Goal: Obtain resource: Download file/media

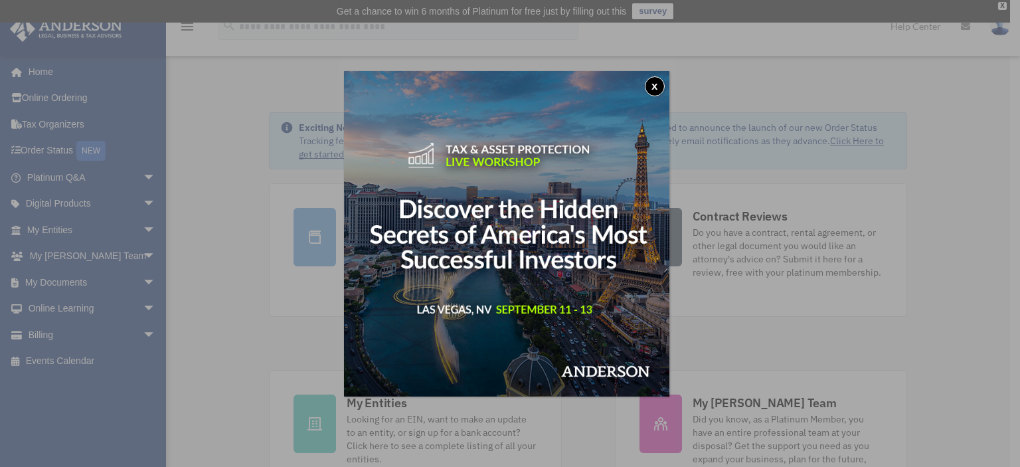
click at [657, 86] on button "x" at bounding box center [655, 86] width 20 height 20
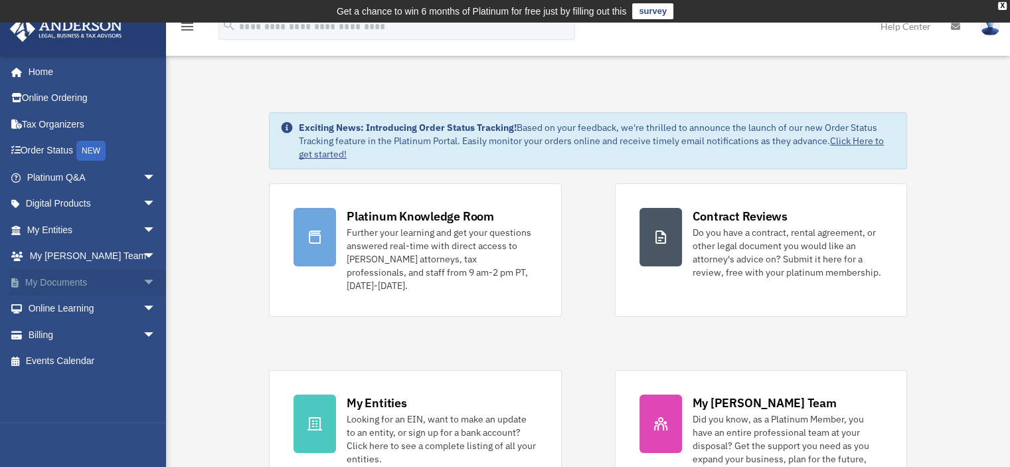
click at [143, 276] on span "arrow_drop_down" at bounding box center [156, 282] width 27 height 27
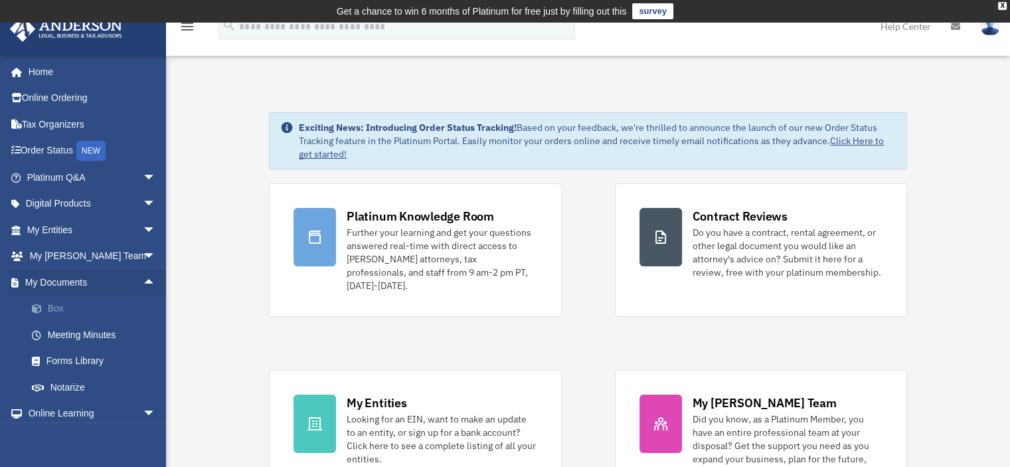
click at [104, 316] on link "Box" at bounding box center [97, 308] width 157 height 27
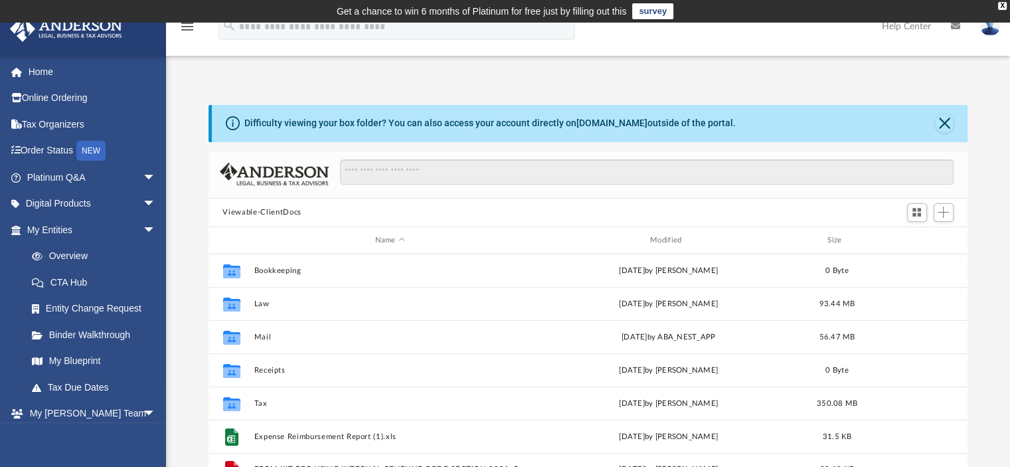
scroll to position [292, 749]
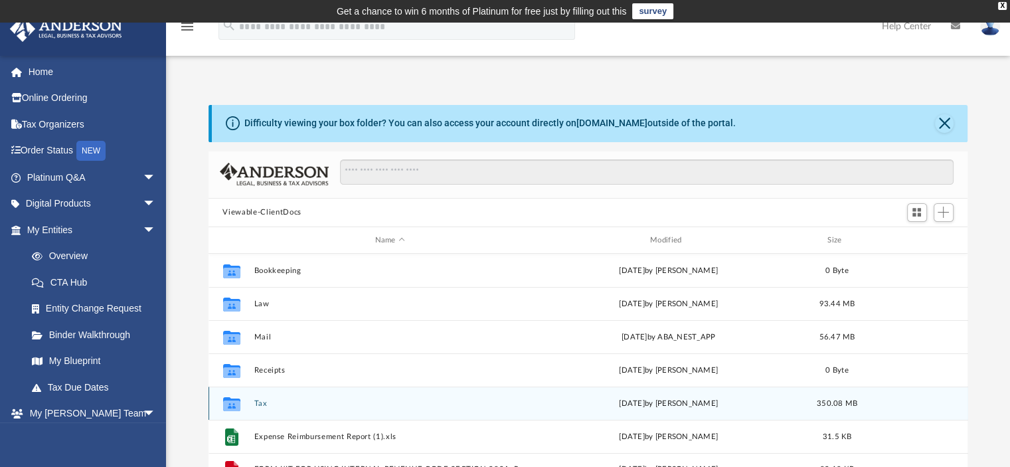
click at [265, 408] on button "Tax" at bounding box center [390, 403] width 272 height 9
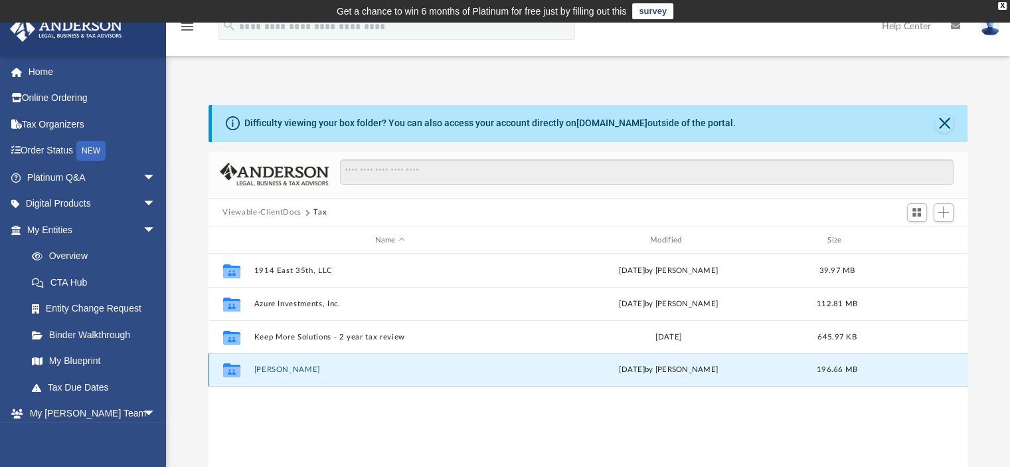
click at [293, 366] on button "[PERSON_NAME]" at bounding box center [390, 370] width 272 height 9
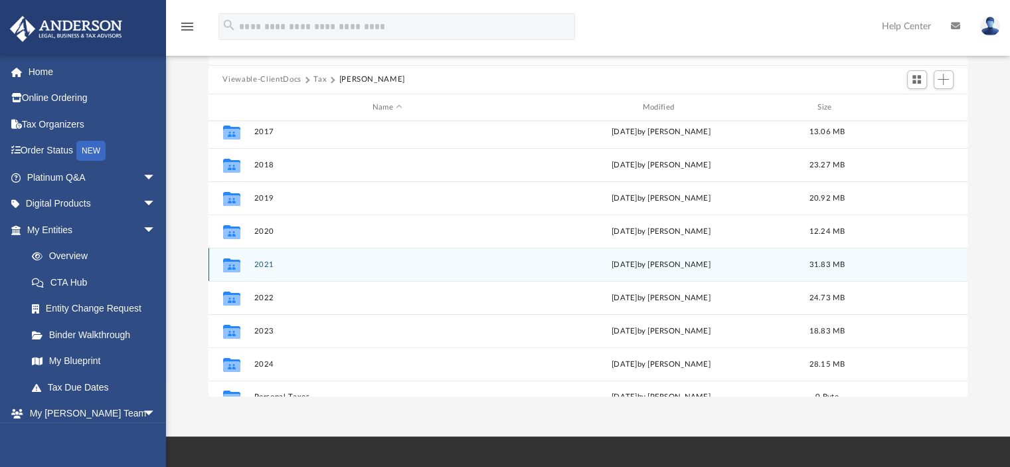
scroll to position [56, 0]
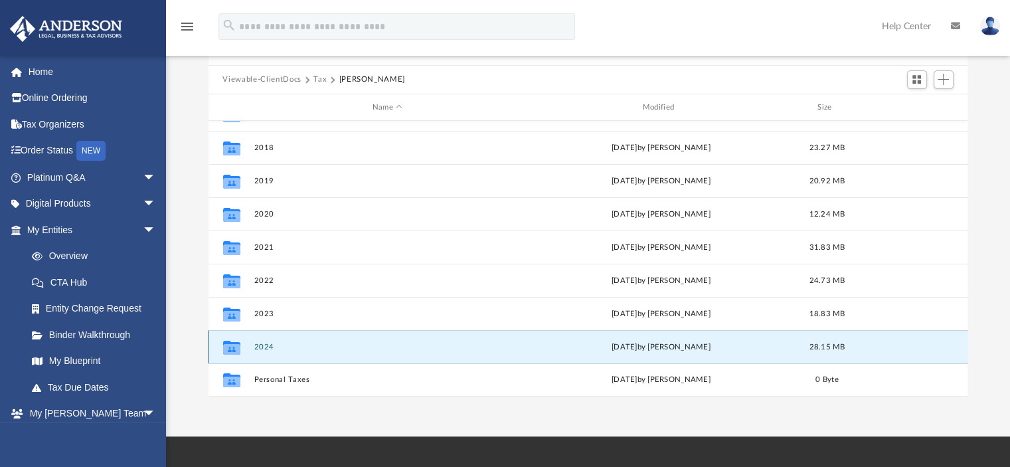
click at [266, 347] on button "2024" at bounding box center [388, 347] width 268 height 9
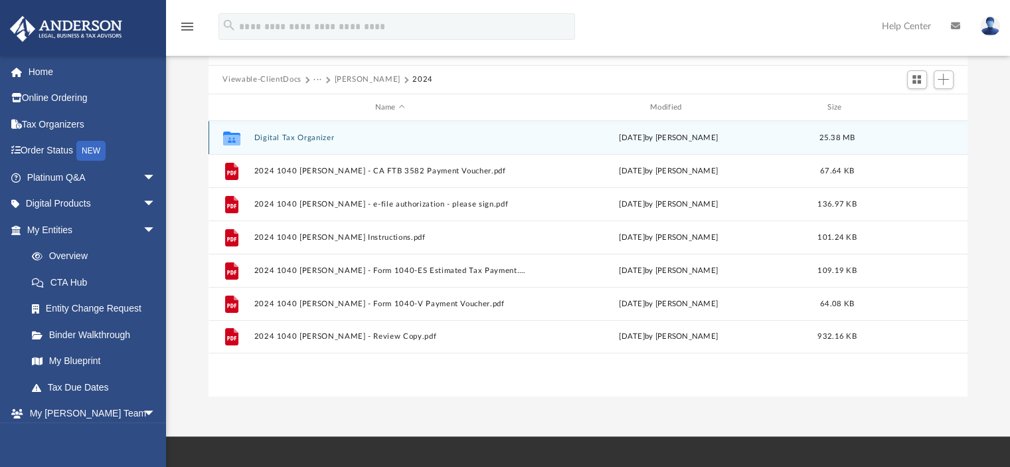
scroll to position [0, 0]
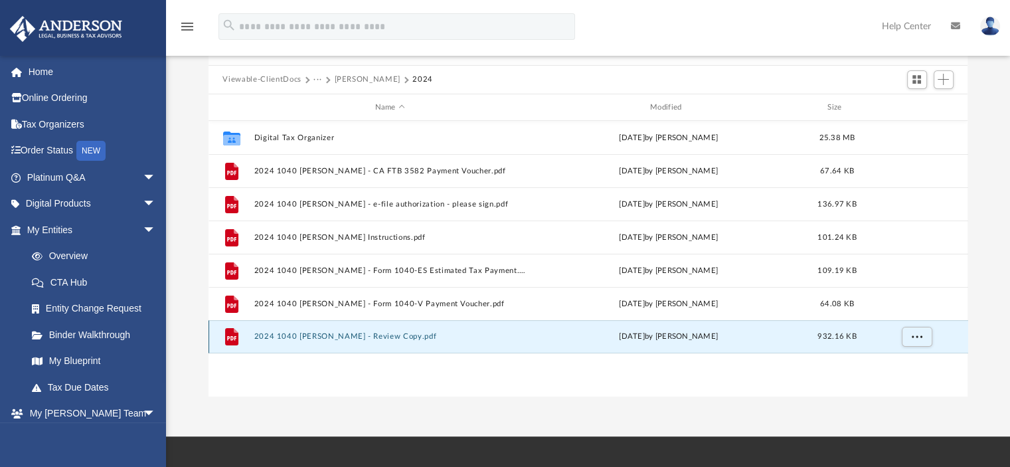
click at [396, 335] on button "2024 1040 [PERSON_NAME] - Review Copy.pdf" at bounding box center [390, 337] width 272 height 9
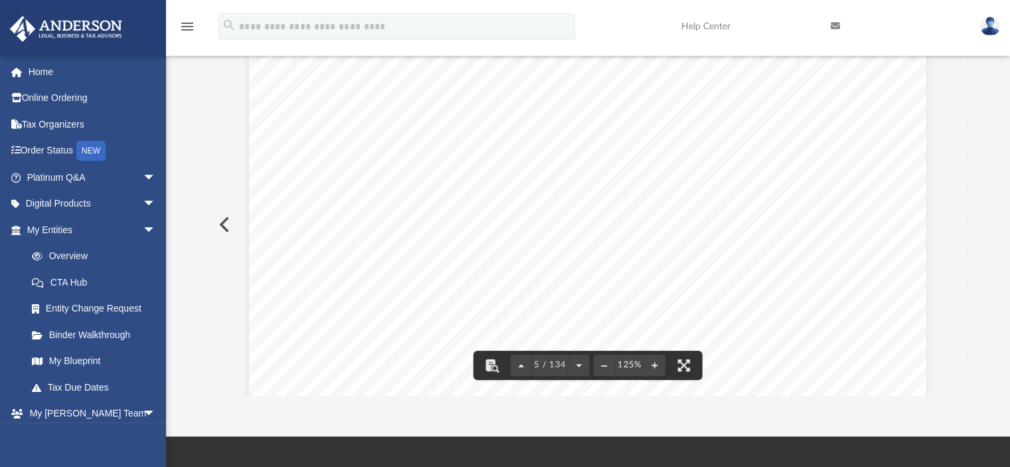
scroll to position [4117, 0]
